Goal: Task Accomplishment & Management: Manage account settings

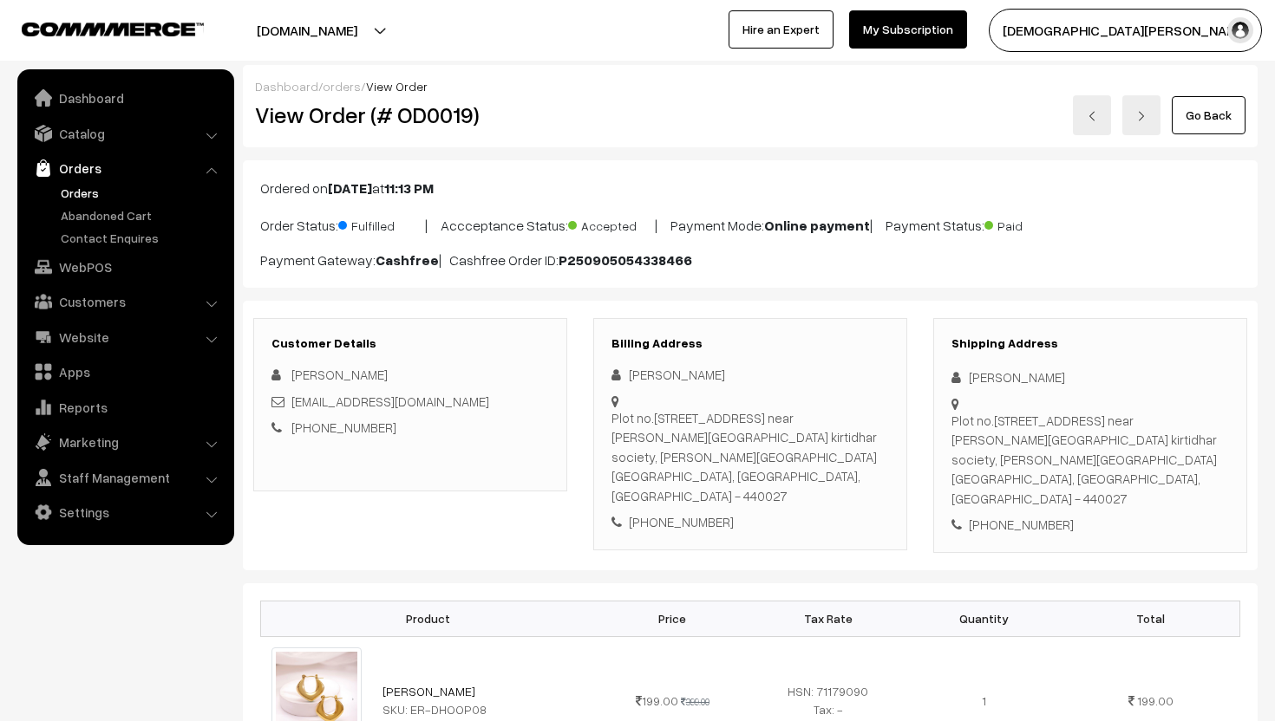
scroll to position [500, 0]
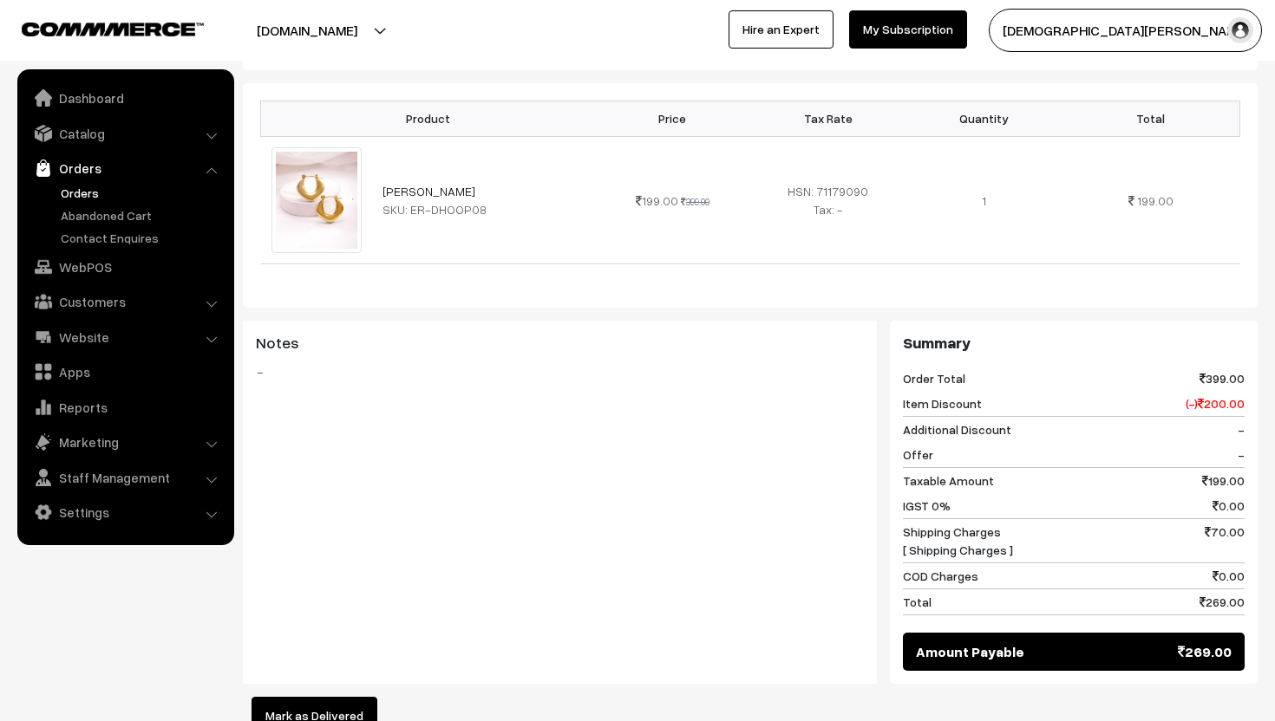
click at [83, 188] on link "Orders" at bounding box center [142, 193] width 172 height 18
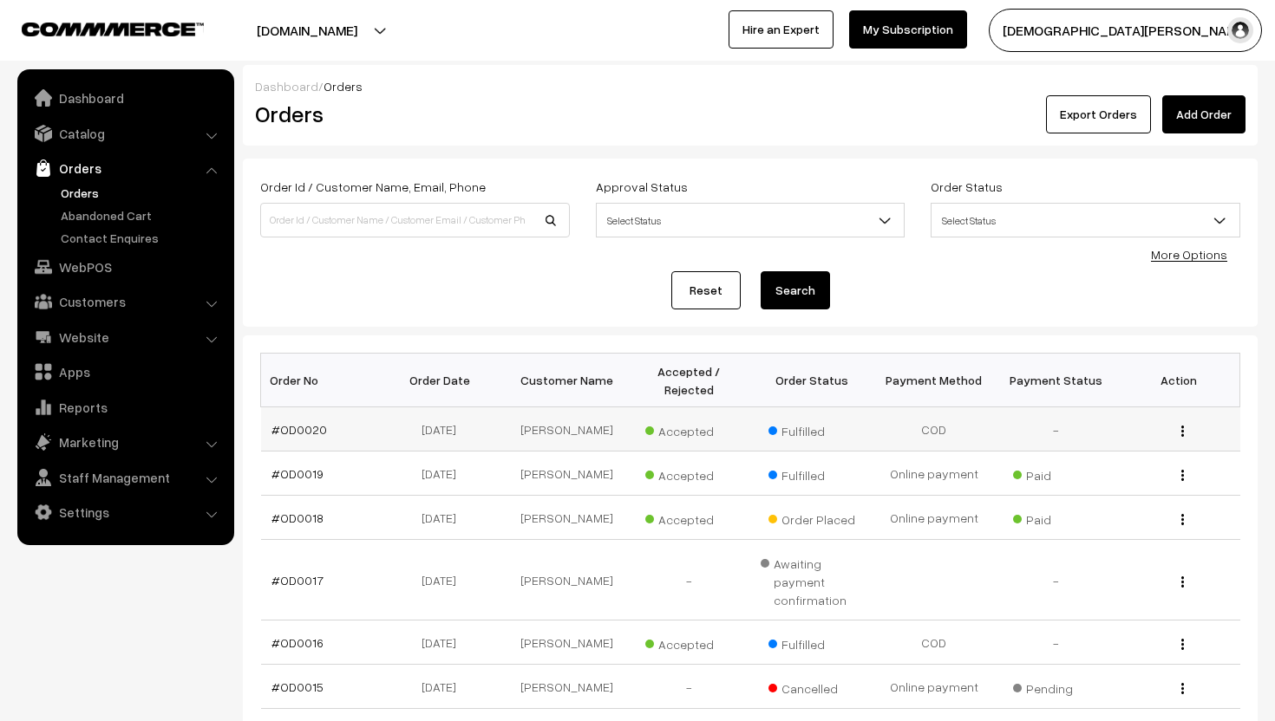
click at [919, 439] on td "COD" at bounding box center [933, 430] width 122 height 44
click at [1186, 428] on div "View" at bounding box center [1177, 430] width 101 height 18
click at [1180, 432] on button "button" at bounding box center [1182, 431] width 4 height 14
click at [1136, 455] on link "View" at bounding box center [1104, 456] width 147 height 38
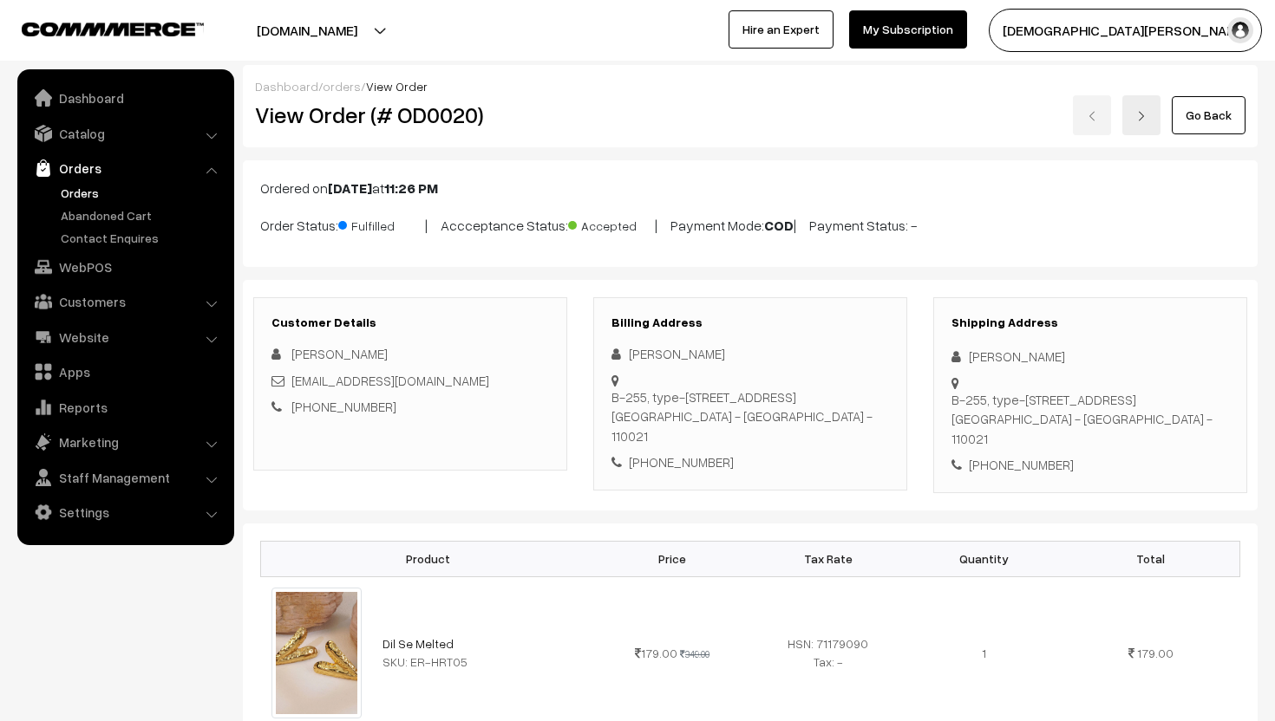
click at [85, 189] on link "Orders" at bounding box center [142, 193] width 172 height 18
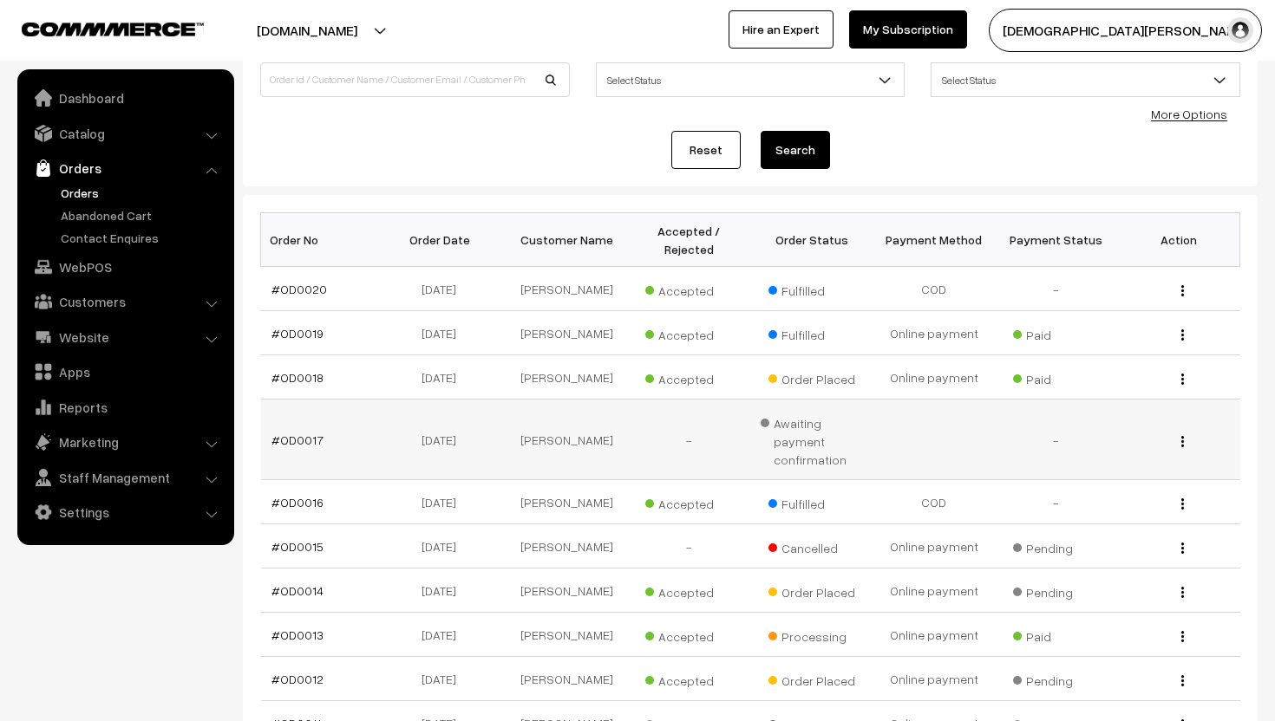
scroll to position [145, 0]
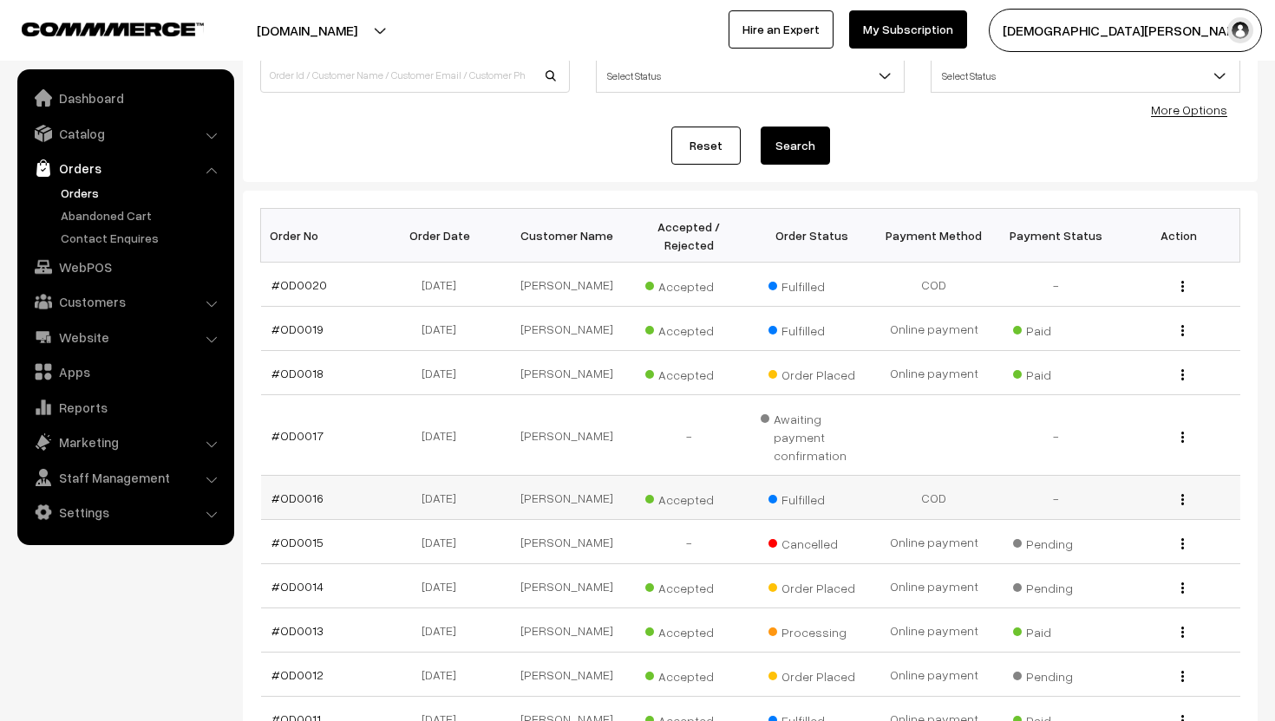
click at [1182, 496] on img "button" at bounding box center [1182, 499] width 3 height 11
click at [1150, 528] on link "View" at bounding box center [1104, 525] width 147 height 38
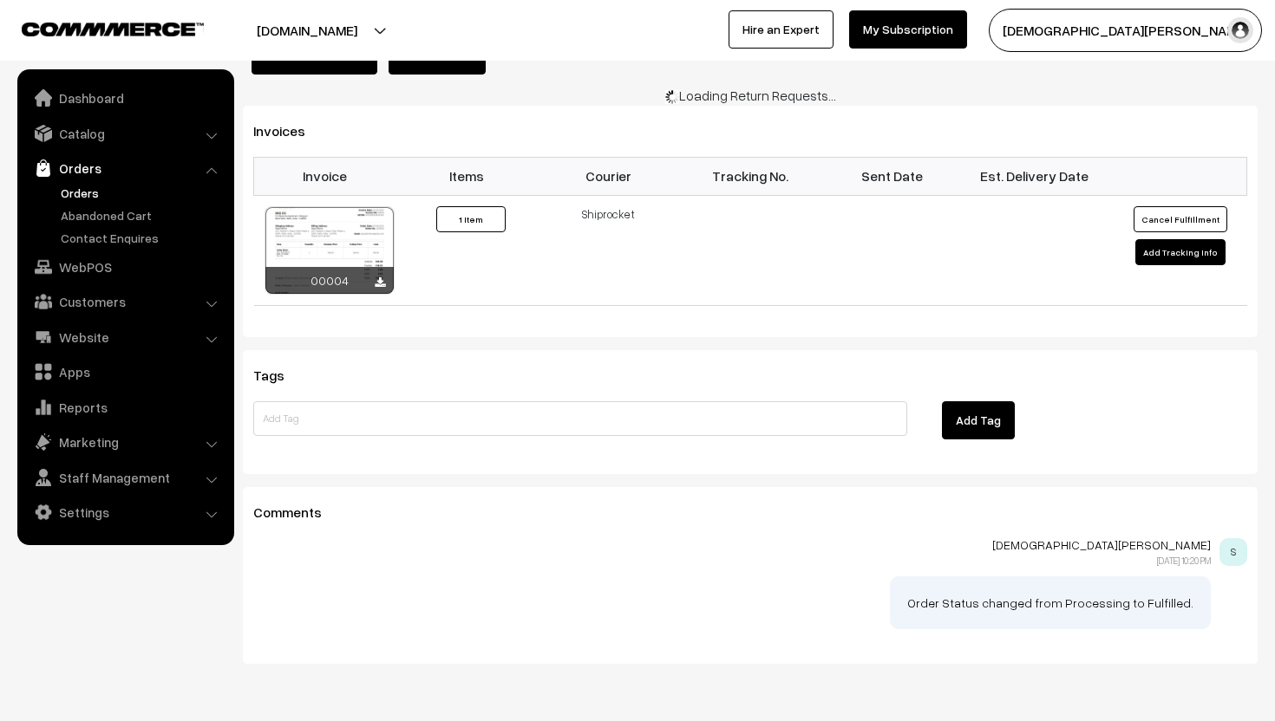
scroll to position [1146, 0]
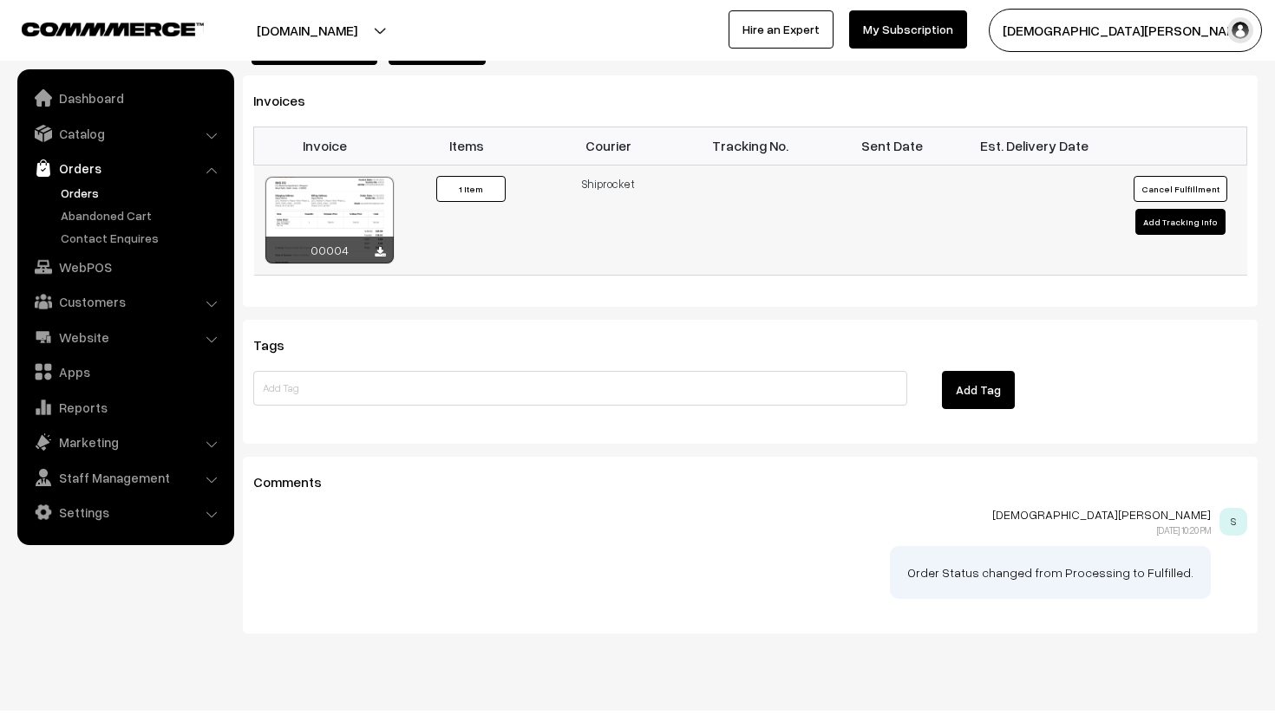
click at [1172, 176] on button "Cancel Fulfillment" at bounding box center [1180, 189] width 94 height 26
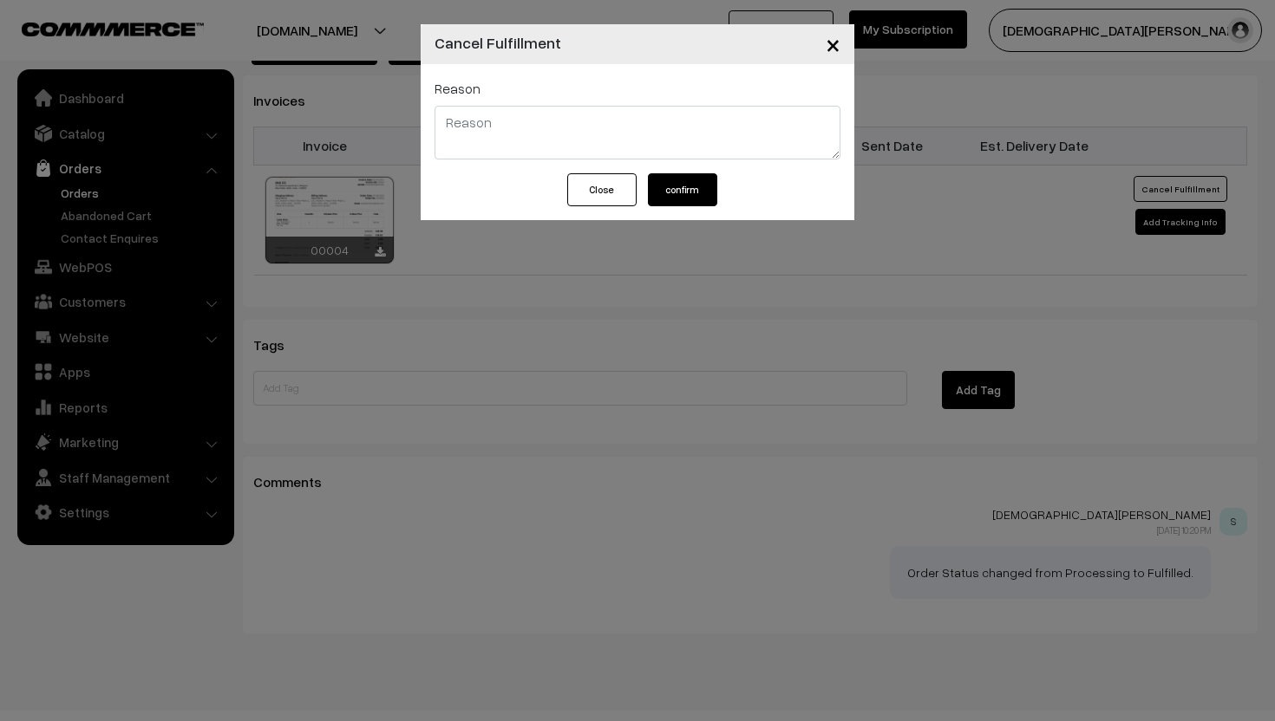
click at [710, 186] on button "confirm" at bounding box center [682, 189] width 69 height 33
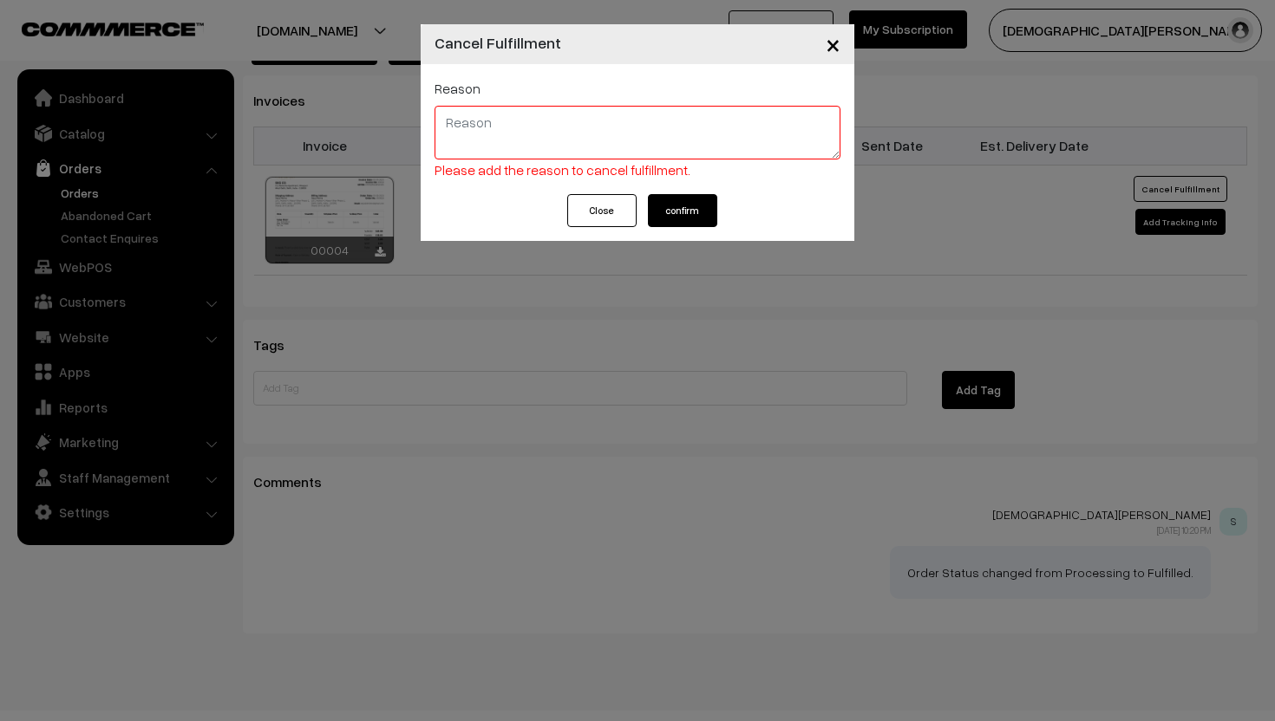
click at [680, 132] on textarea at bounding box center [637, 133] width 406 height 54
type textarea "rsn"
click at [708, 203] on button "confirm" at bounding box center [682, 210] width 69 height 33
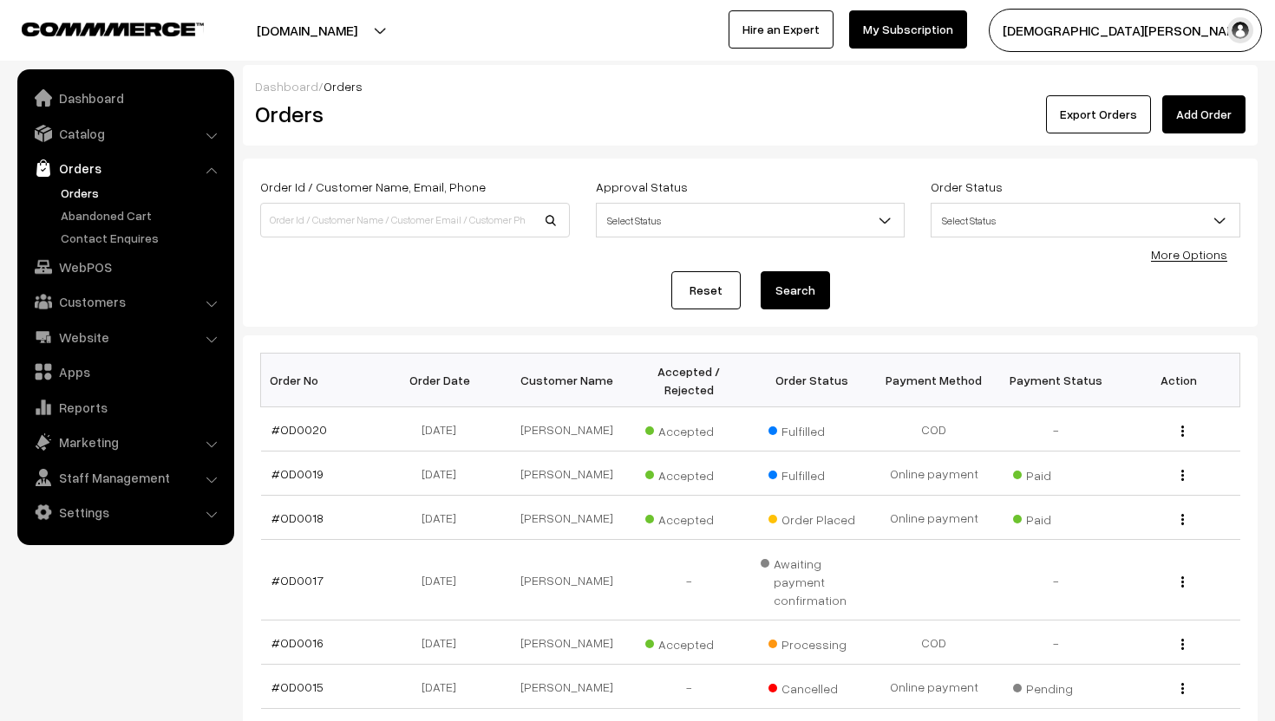
scroll to position [145, 0]
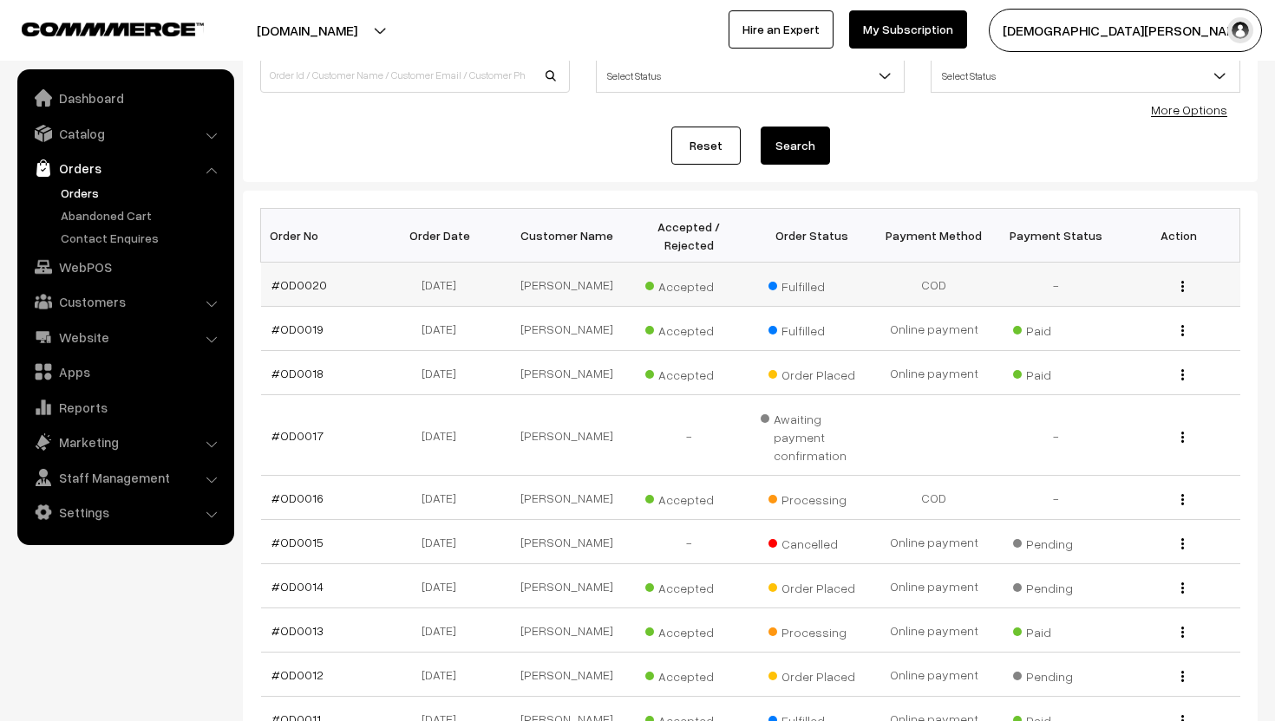
click at [1183, 285] on img "button" at bounding box center [1182, 286] width 3 height 11
click at [1137, 324] on link "View" at bounding box center [1104, 311] width 147 height 38
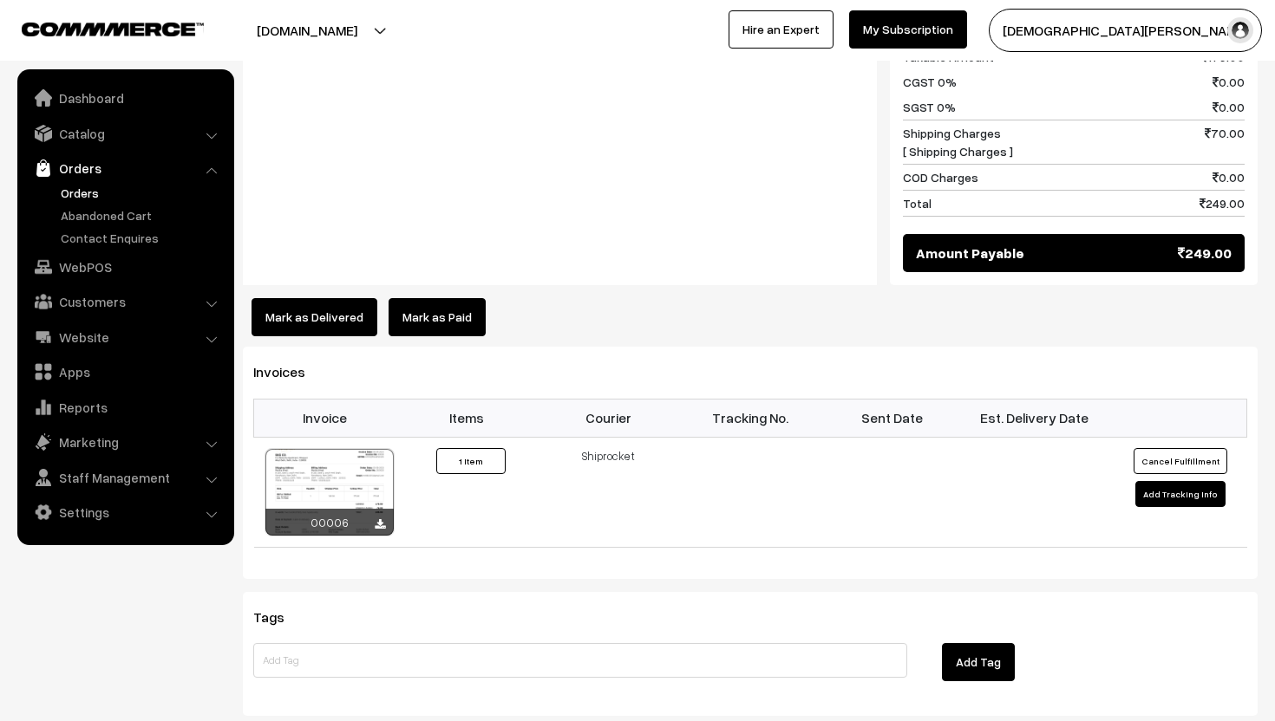
scroll to position [890, 0]
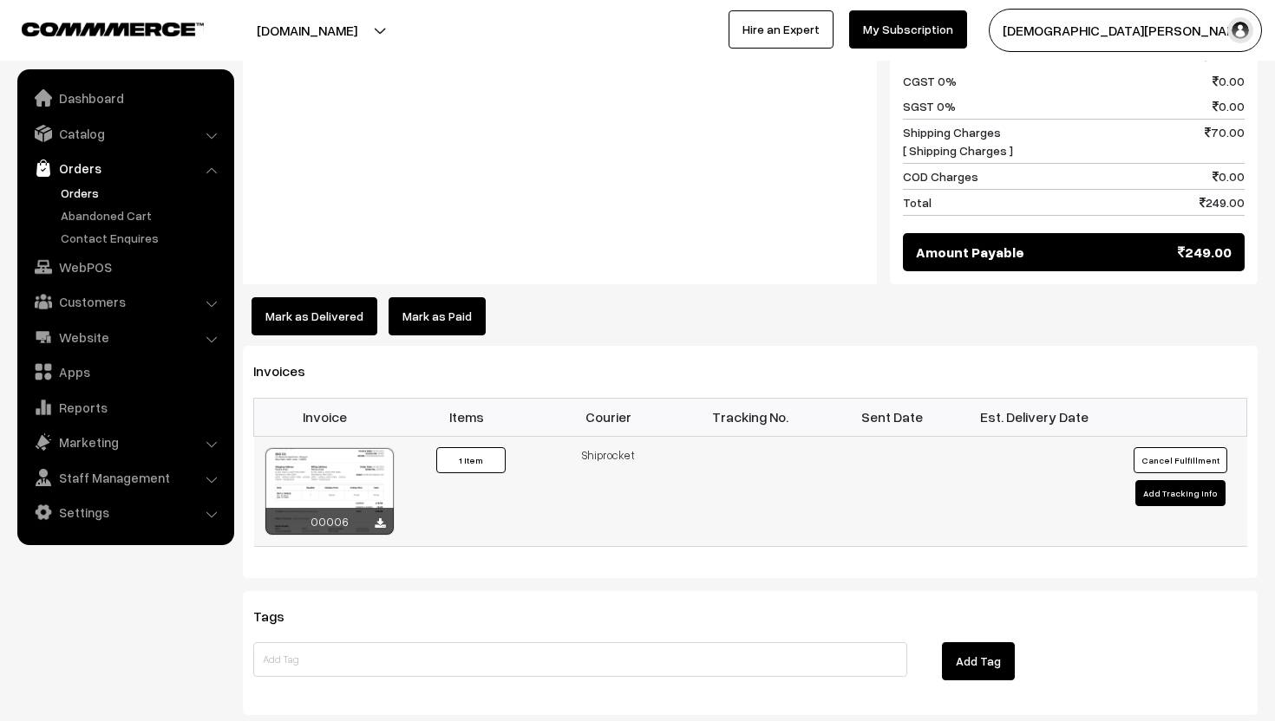
click at [1150, 492] on button "Add Tracking Info" at bounding box center [1180, 493] width 90 height 26
select select "1"
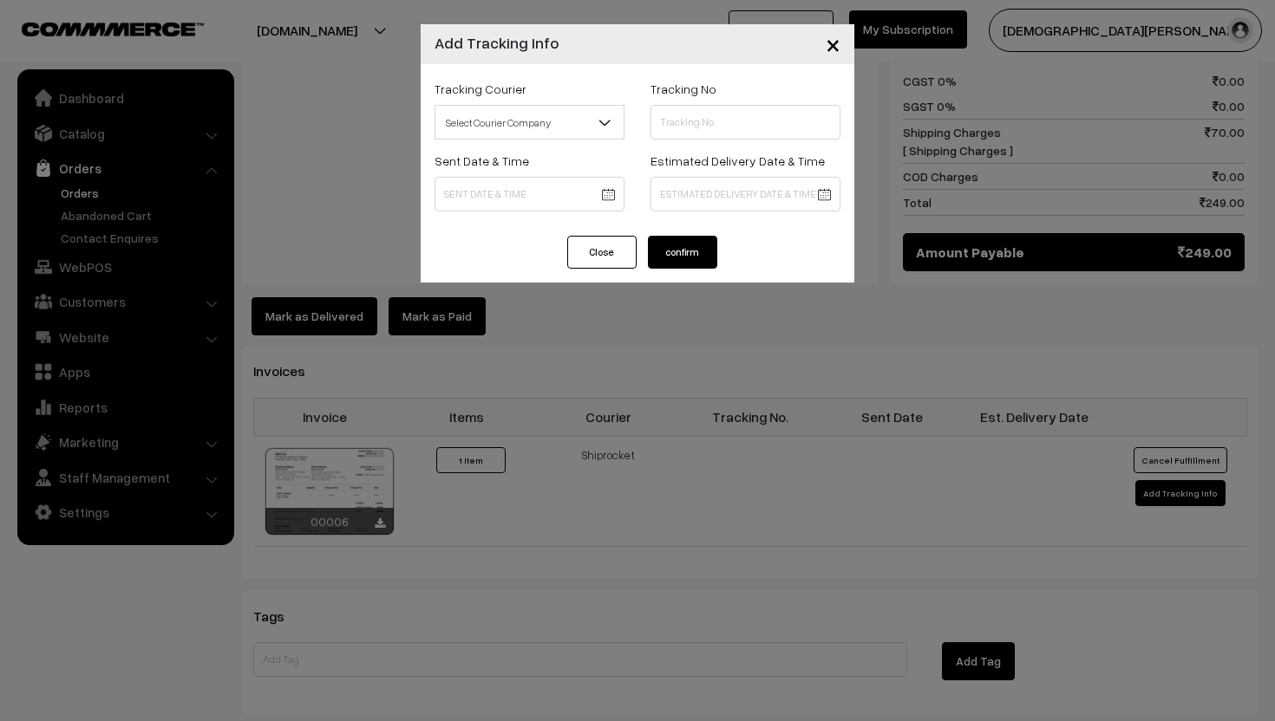
click at [575, 137] on span "Select Courier Company" at bounding box center [529, 123] width 188 height 30
click at [707, 128] on input "text" at bounding box center [745, 122] width 190 height 35
paste input "14112355838665"
type input "14112355838665"
click at [566, 193] on body "Thank you for showing interest. Our team will call you shortly. Close suranyaje…" at bounding box center [637, 64] width 1275 height 1908
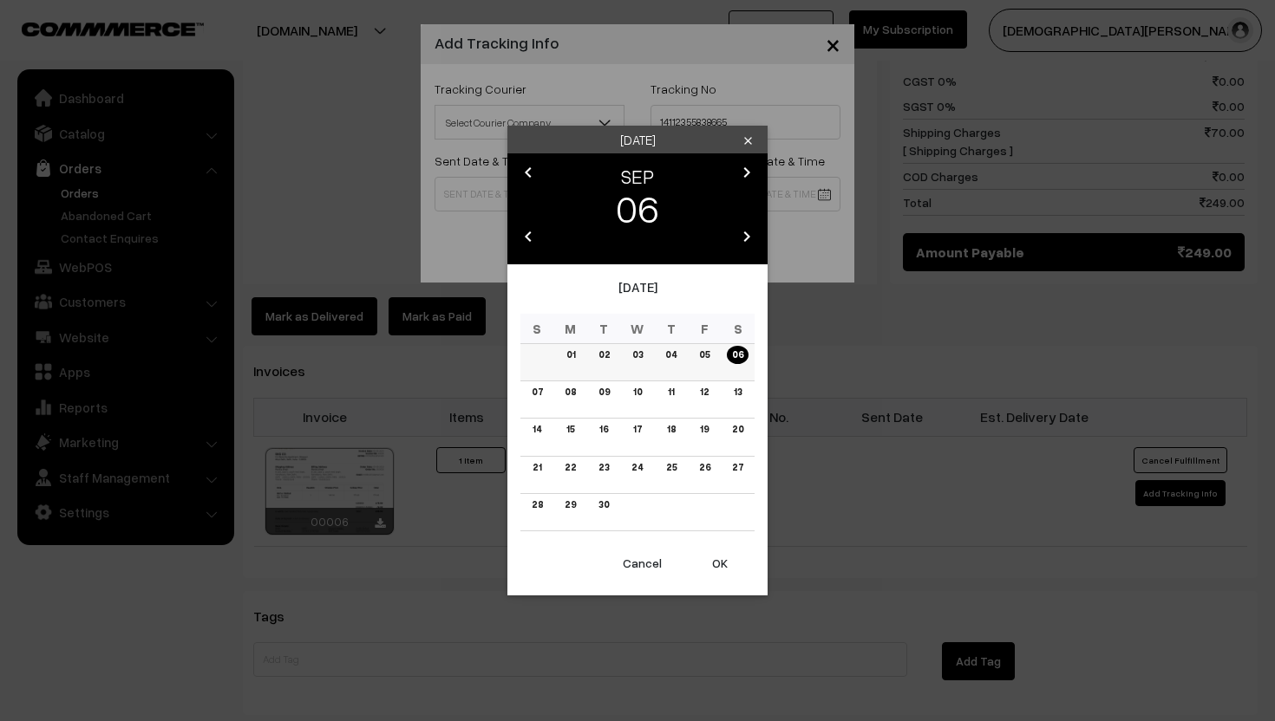
click at [747, 357] on link "06" at bounding box center [738, 355] width 22 height 18
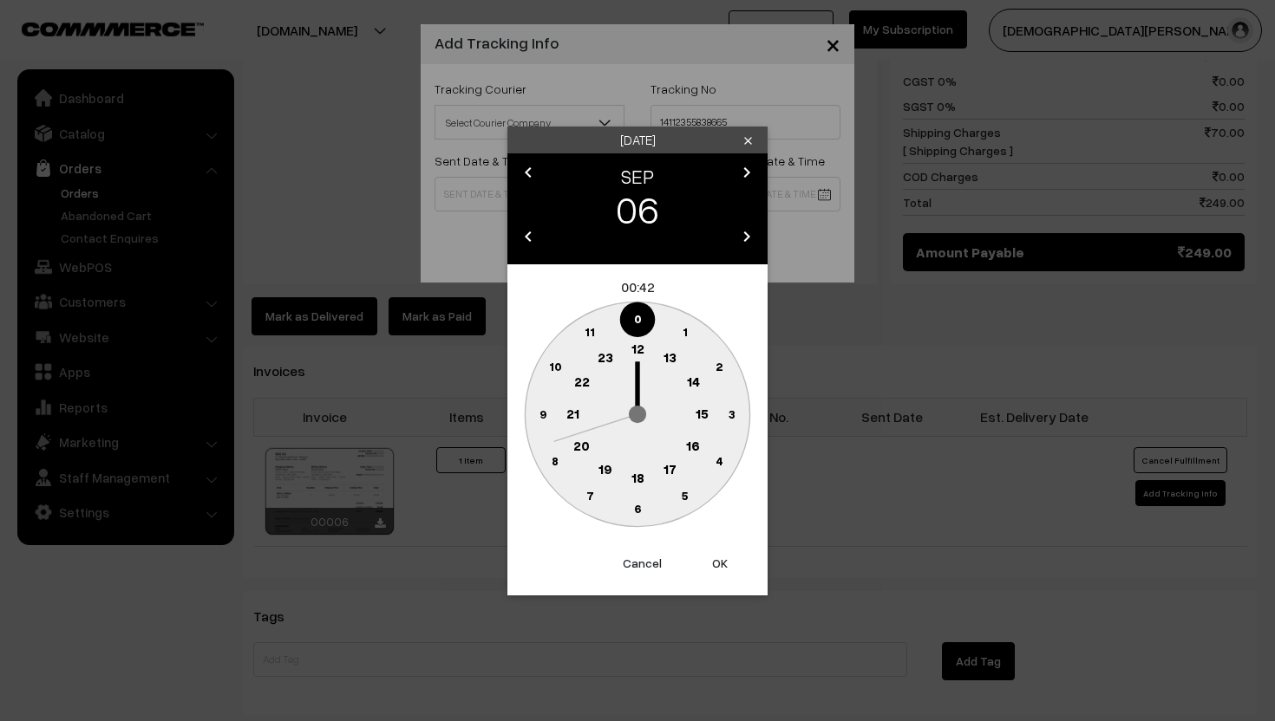
click at [668, 358] on text "13" at bounding box center [669, 357] width 13 height 16
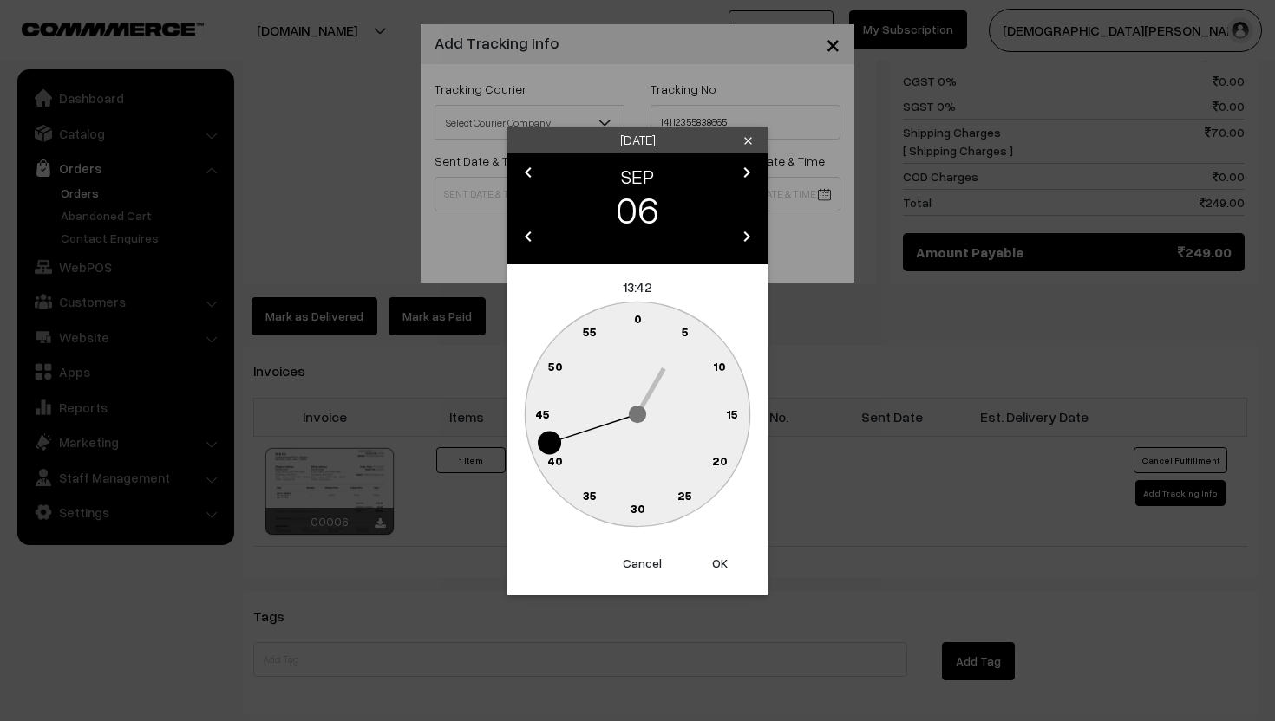
click at [728, 545] on button "OK" at bounding box center [719, 564] width 69 height 38
type input "06-09-2025 13:42"
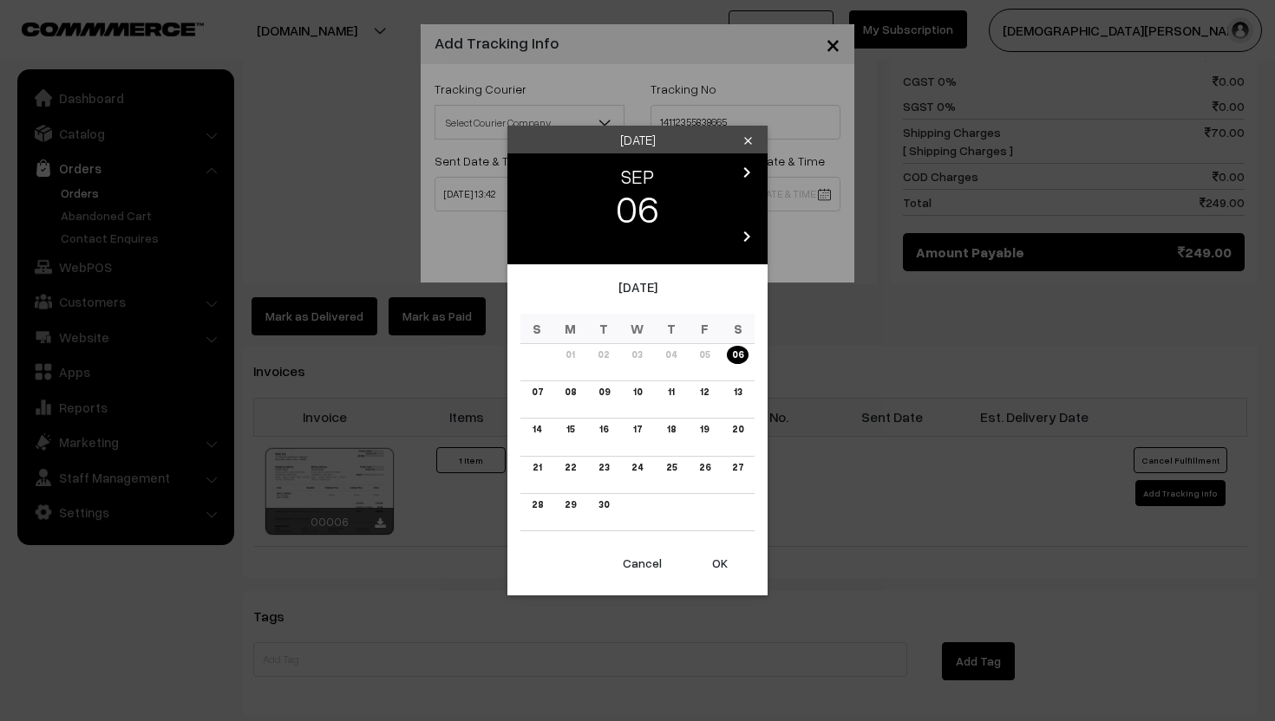
click at [754, 194] on body "Thank you for showing interest. Our team will call you shortly. Close suranyaje…" at bounding box center [637, 64] width 1275 height 1908
click at [569, 394] on link "08" at bounding box center [570, 392] width 22 height 18
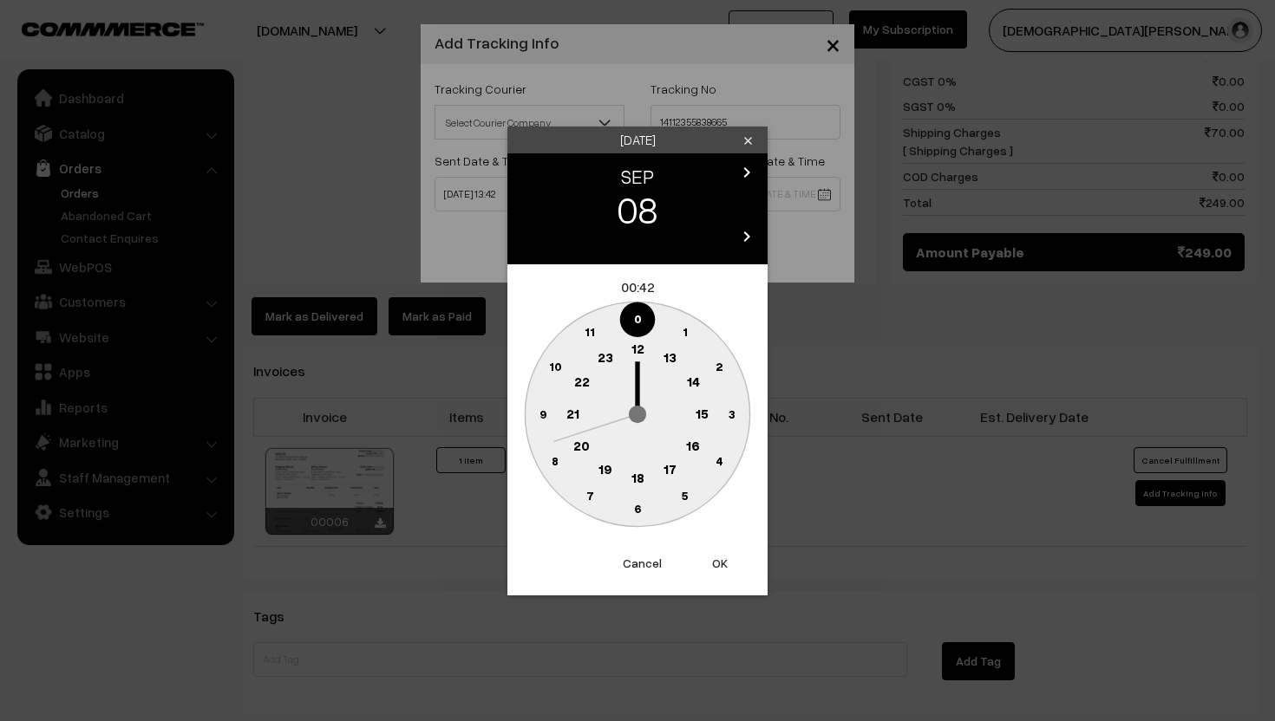
click at [715, 565] on button "OK" at bounding box center [719, 564] width 69 height 38
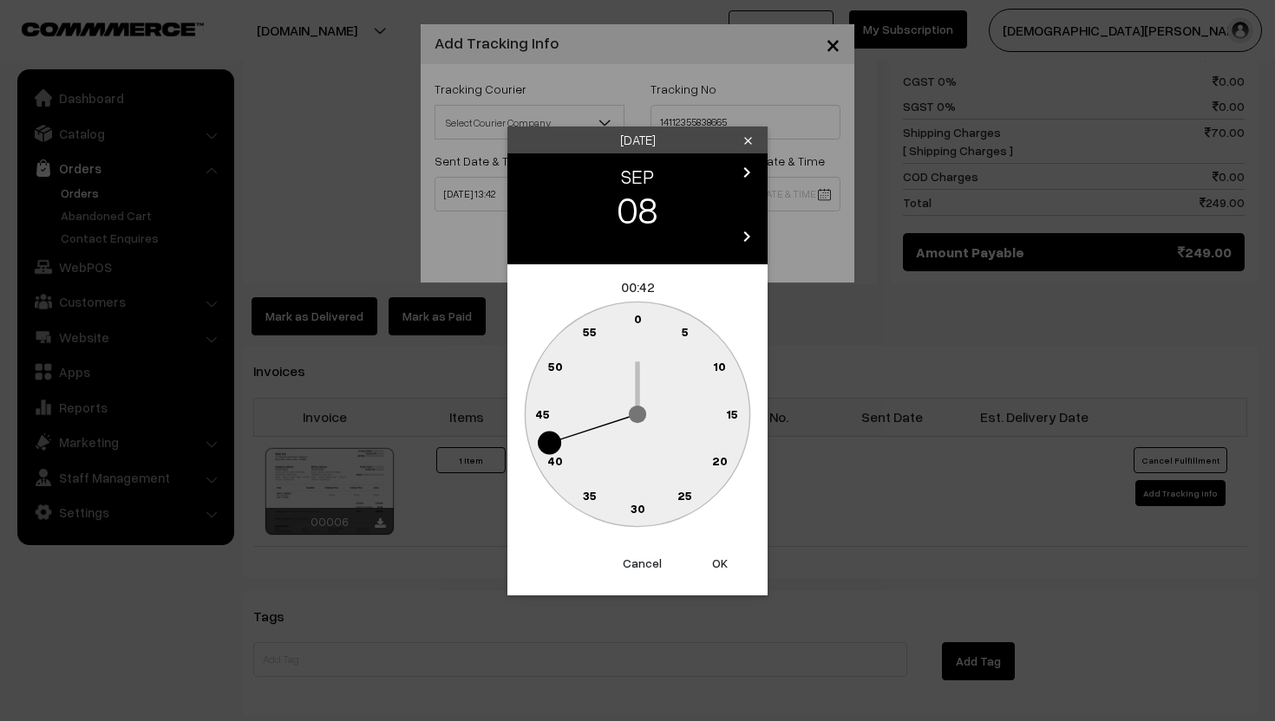
click at [722, 554] on button "OK" at bounding box center [719, 564] width 69 height 38
type input "08-09-2025 00:42"
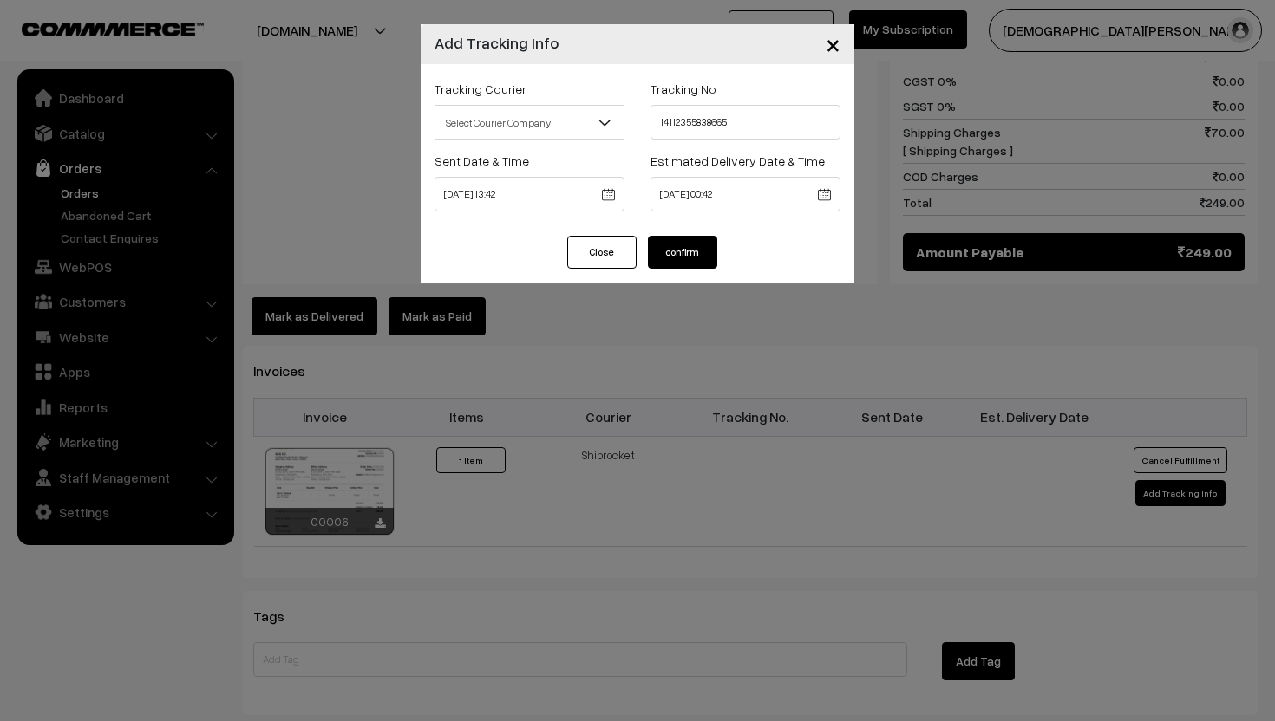
click at [705, 252] on button "confirm" at bounding box center [682, 252] width 69 height 33
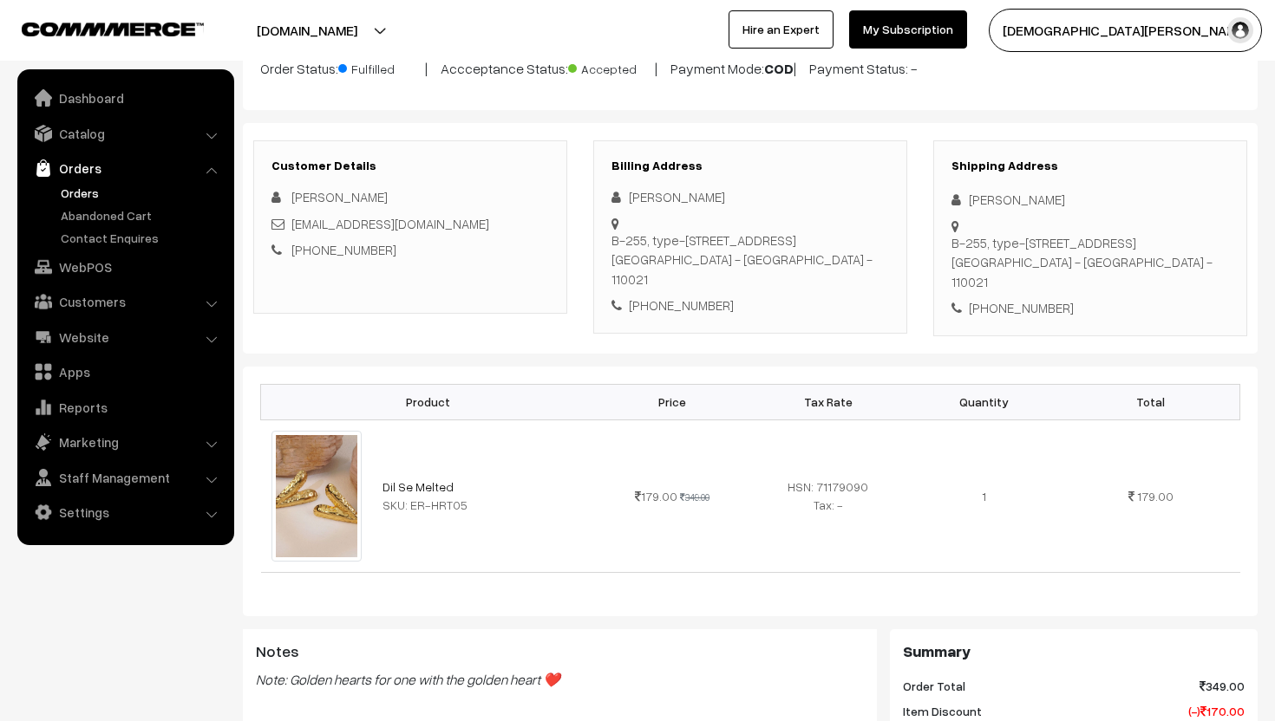
scroll to position [166, 0]
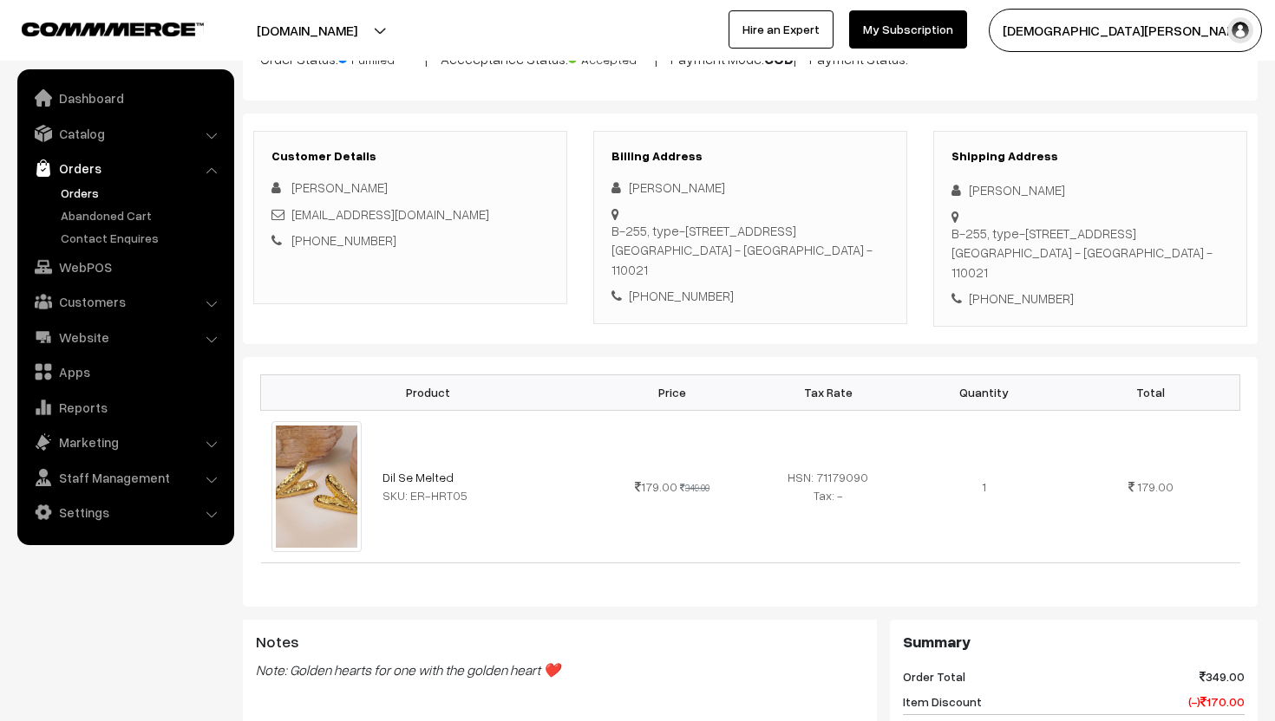
click at [89, 188] on link "Orders" at bounding box center [142, 193] width 172 height 18
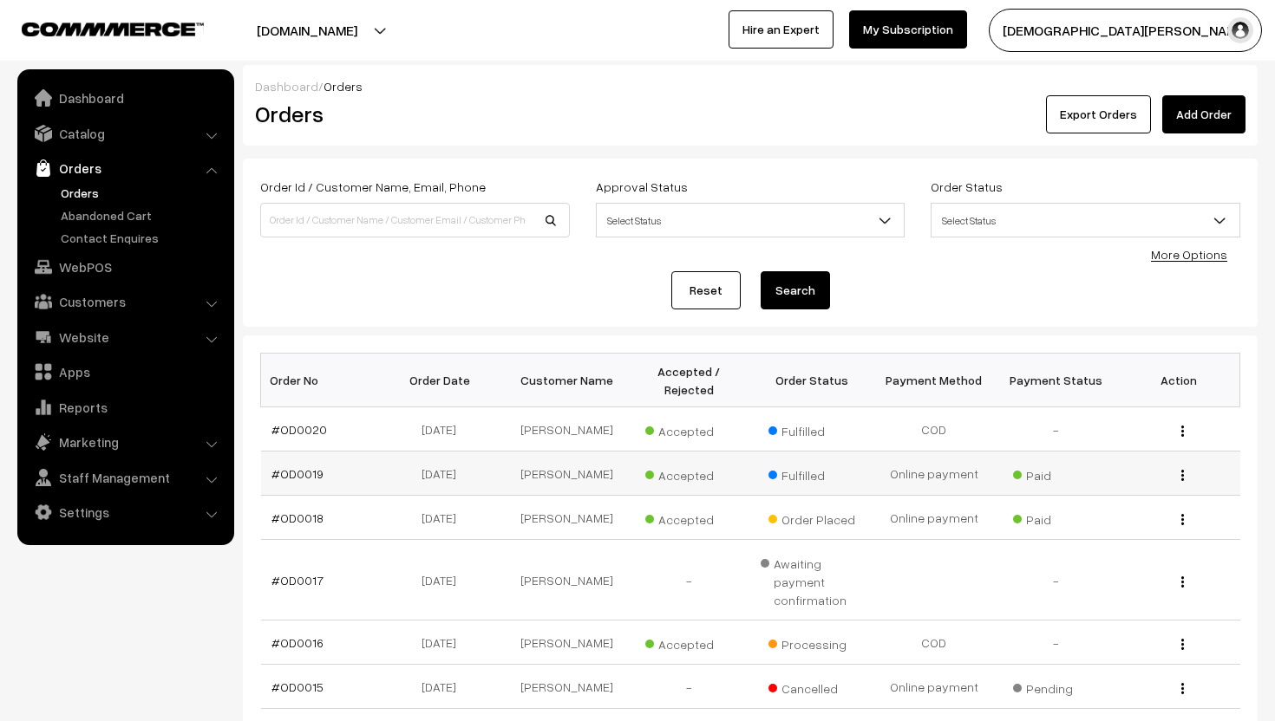
click at [1180, 473] on button "button" at bounding box center [1182, 475] width 4 height 14
click at [1130, 494] on link "View" at bounding box center [1104, 500] width 147 height 38
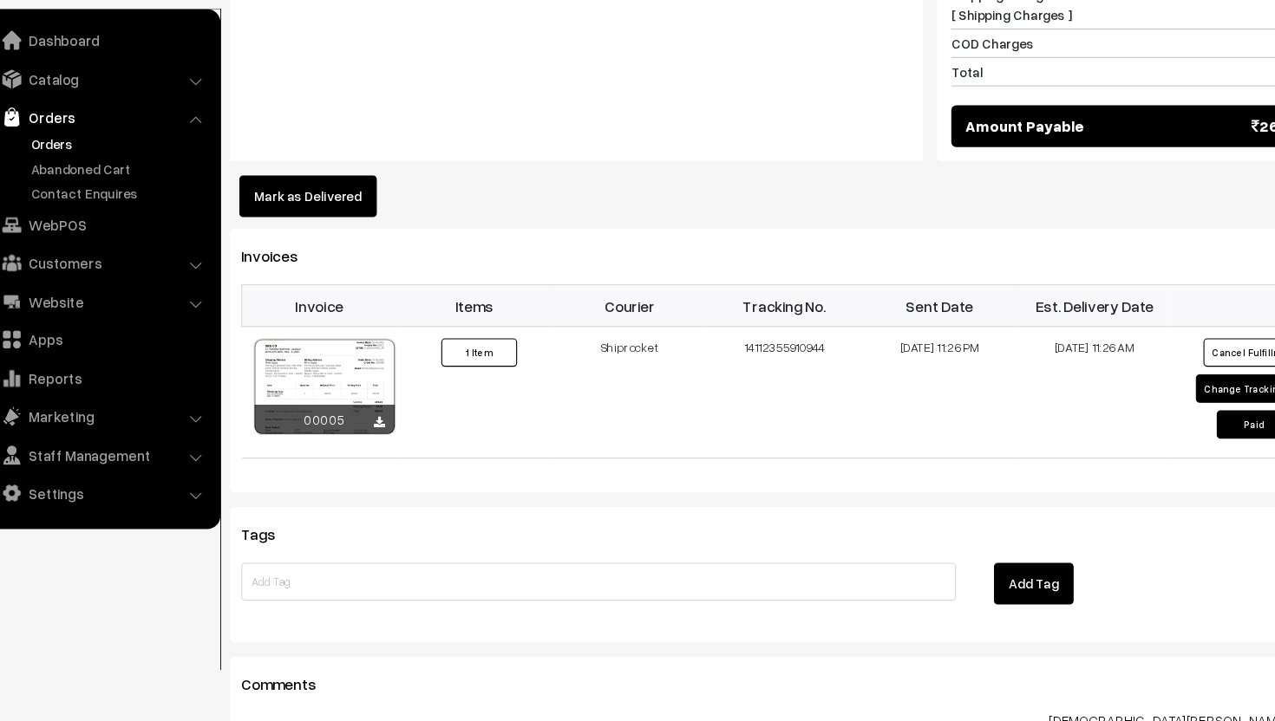
scroll to position [982, 0]
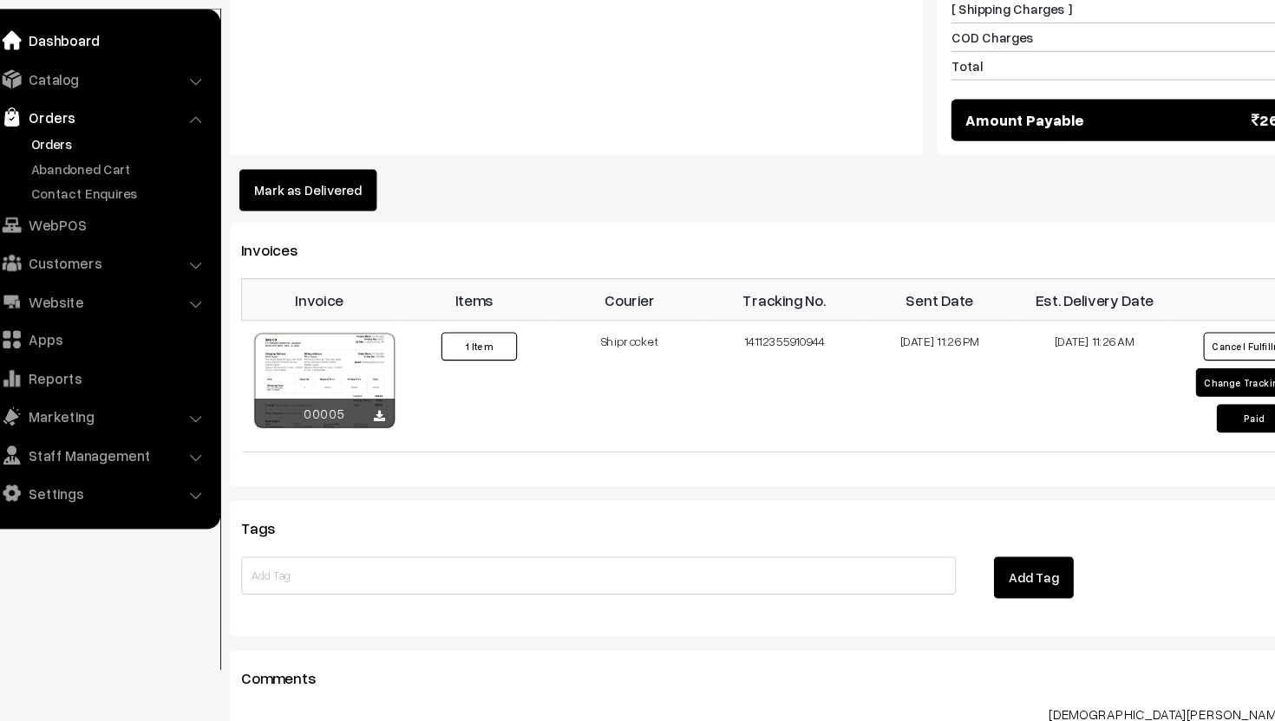
click at [118, 106] on link "Dashboard" at bounding box center [125, 97] width 206 height 31
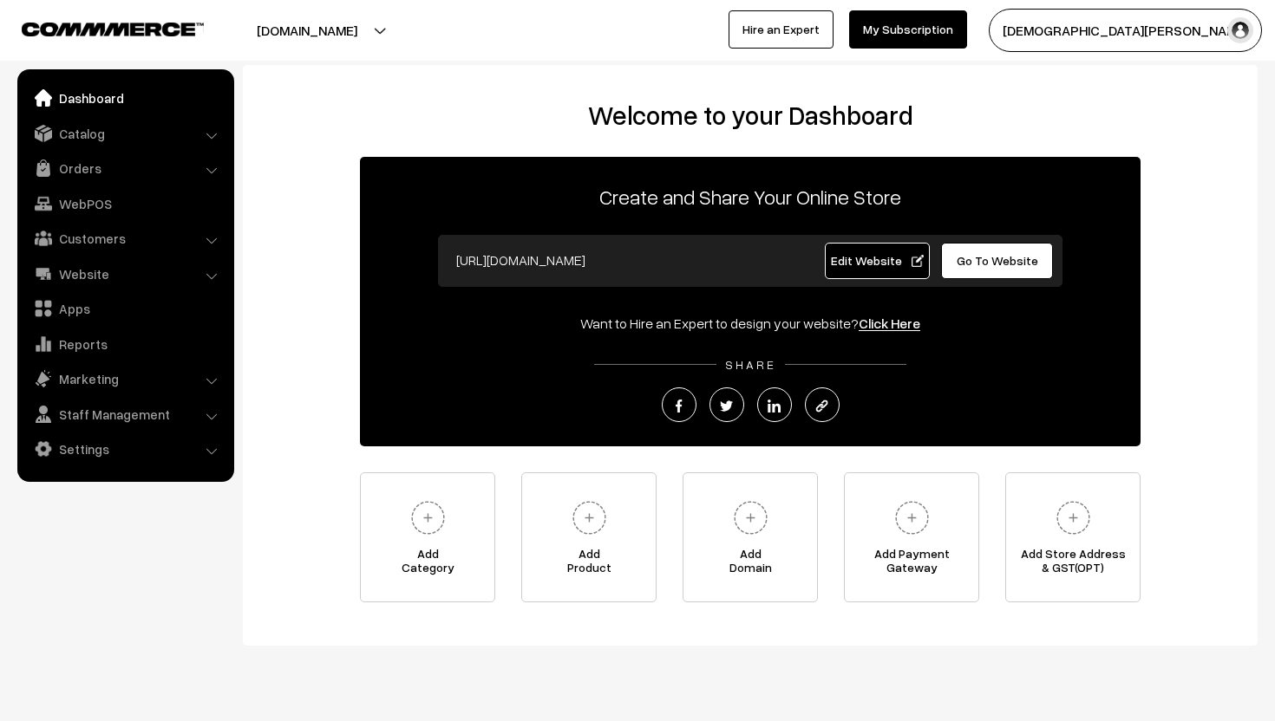
click at [289, 31] on button "[DOMAIN_NAME]" at bounding box center [307, 30] width 222 height 43
click at [85, 274] on link "Website" at bounding box center [125, 273] width 206 height 31
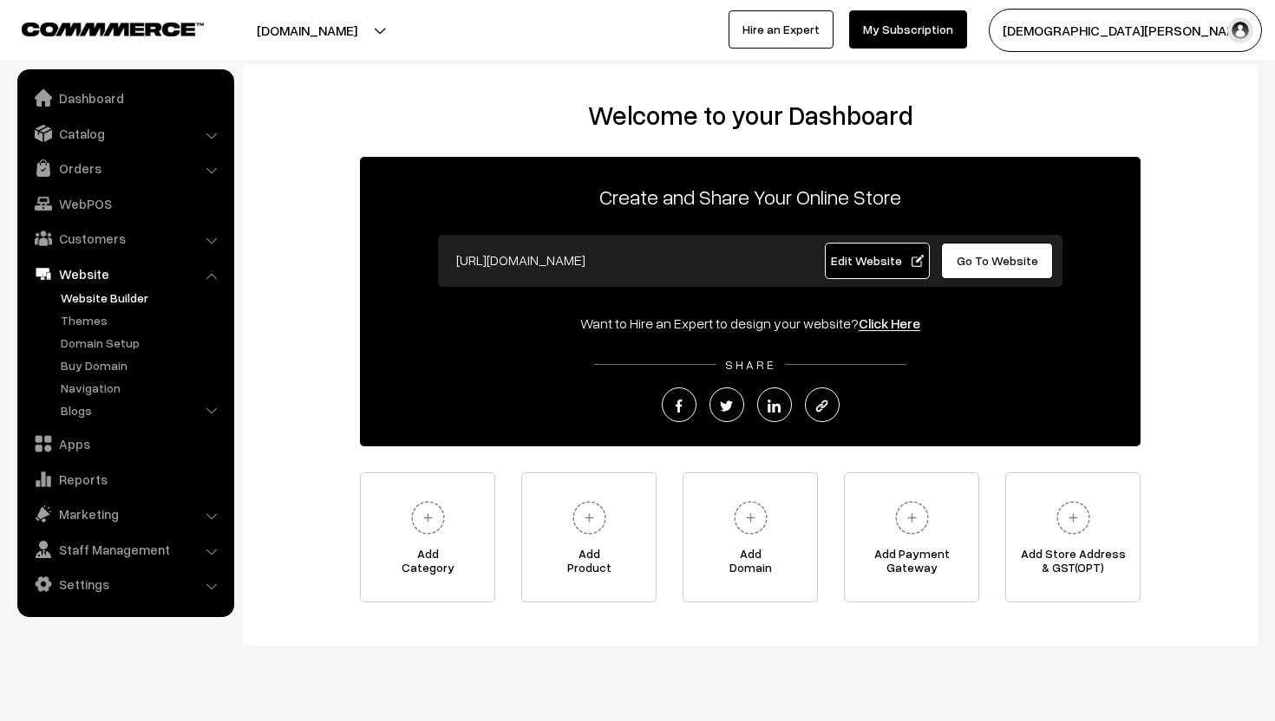
click at [85, 302] on link "Website Builder" at bounding box center [142, 298] width 172 height 18
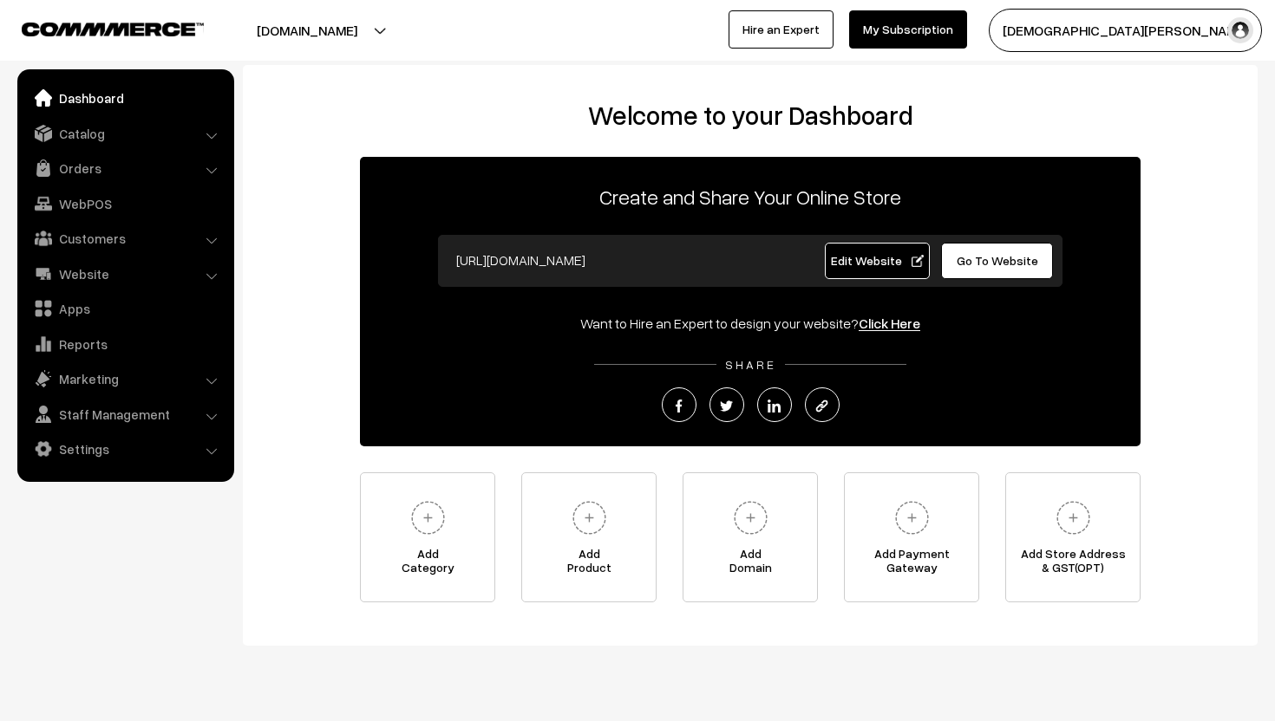
click at [310, 28] on button "[DOMAIN_NAME]" at bounding box center [307, 30] width 222 height 43
click at [313, 71] on link "Go to Website" at bounding box center [351, 84] width 139 height 38
click at [291, 21] on button "[DOMAIN_NAME]" at bounding box center [307, 30] width 222 height 43
click at [390, 31] on button "[DOMAIN_NAME]" at bounding box center [307, 30] width 222 height 43
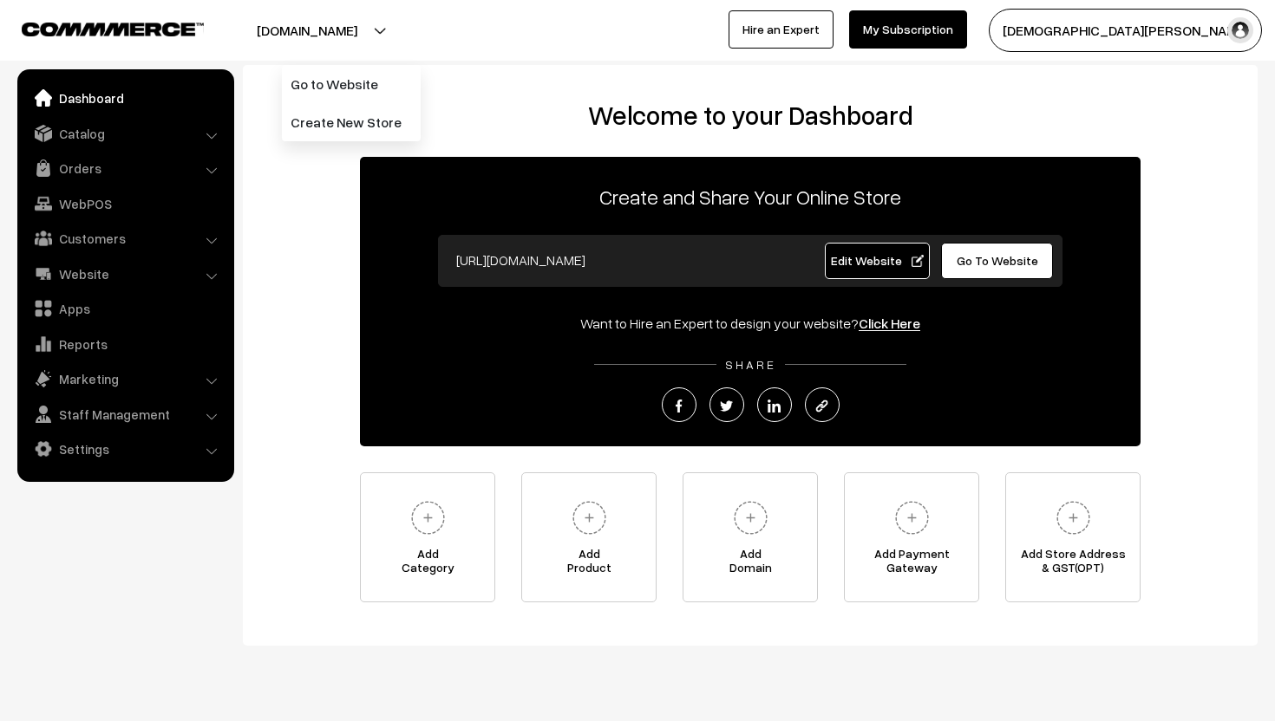
click at [523, 116] on h2 "Welcome to your Dashboard" at bounding box center [750, 115] width 980 height 31
click at [71, 169] on link "Orders" at bounding box center [125, 168] width 206 height 31
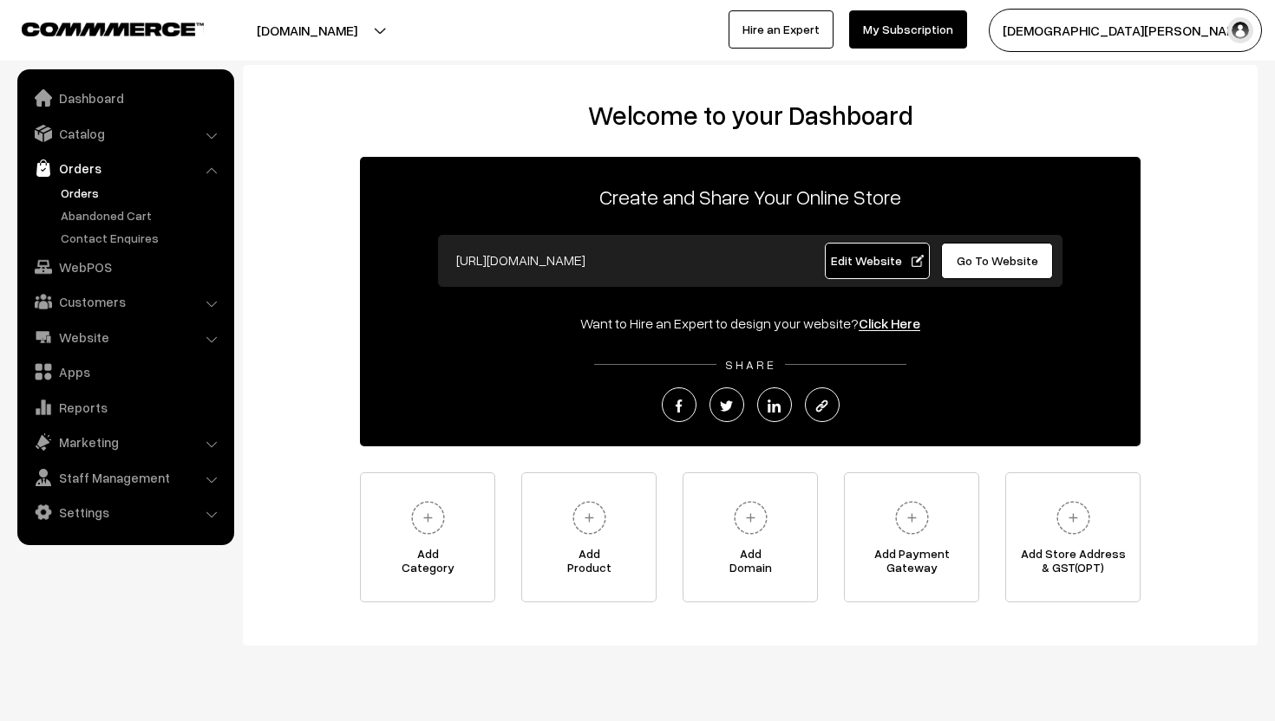
click at [78, 188] on link "Orders" at bounding box center [142, 193] width 172 height 18
